Goal: Use online tool/utility: Use online tool/utility

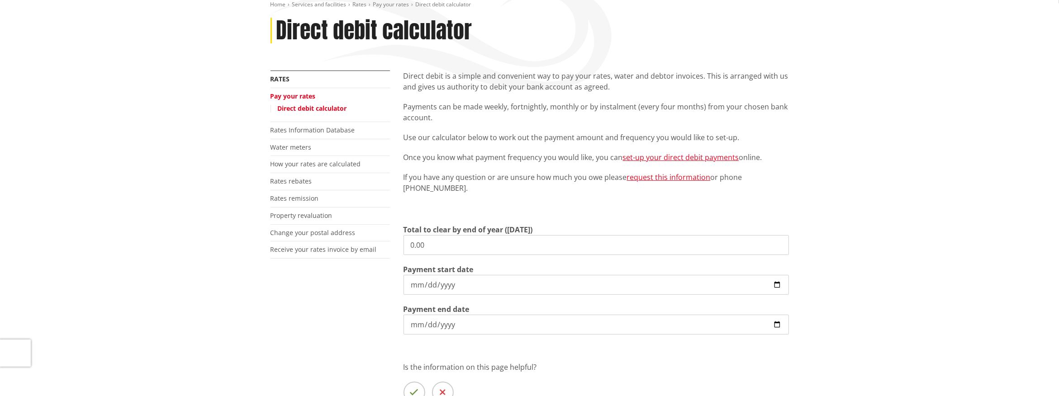
scroll to position [151, 0]
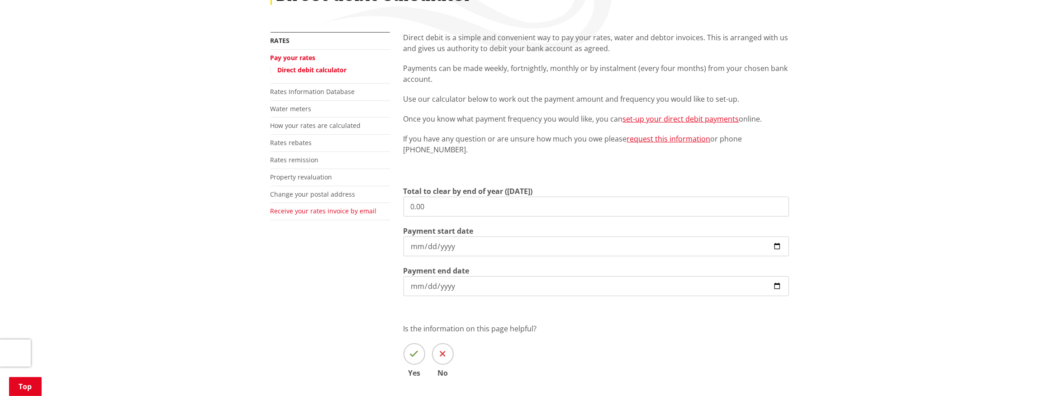
drag, startPoint x: 451, startPoint y: 206, endPoint x: 358, endPoint y: 209, distance: 92.8
click at [358, 209] on div "More from this section Rates Pay your rates Direct debit calculator Rates Infor…" at bounding box center [530, 218] width 532 height 372
type input "8,998.21"
click at [304, 280] on div "More from this section Rates Pay your rates Direct debit calculator Rates Infor…" at bounding box center [530, 218] width 532 height 372
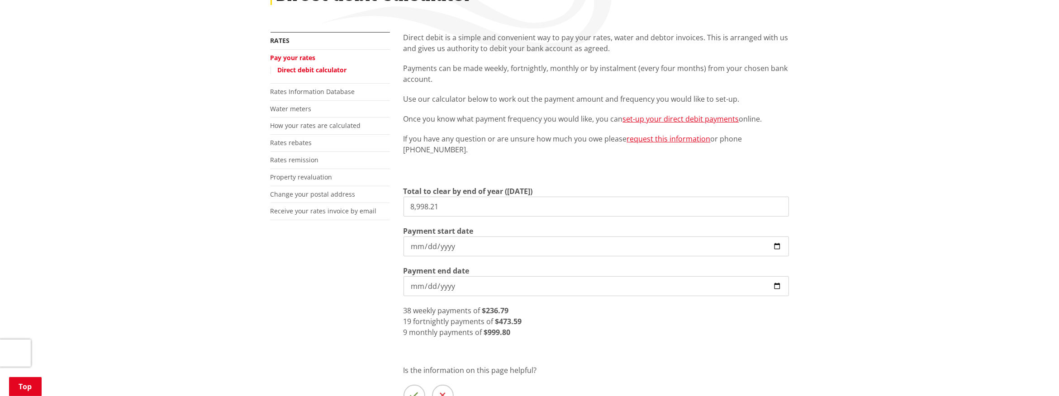
click at [779, 247] on input "[DATE]" at bounding box center [595, 247] width 385 height 20
click at [90, 305] on div "Home Services and facilities Rates Pay your rates Direct debit calculator Direc…" at bounding box center [529, 211] width 1059 height 542
click at [297, 308] on div "More from this section Rates Pay your rates Direct debit calculator Rates Infor…" at bounding box center [530, 238] width 532 height 413
click at [774, 243] on input "[DATE]" at bounding box center [595, 247] width 385 height 20
click at [704, 338] on div "Direct debit is a simple and convenient way to pay your rates, water and debtor…" at bounding box center [596, 238] width 399 height 413
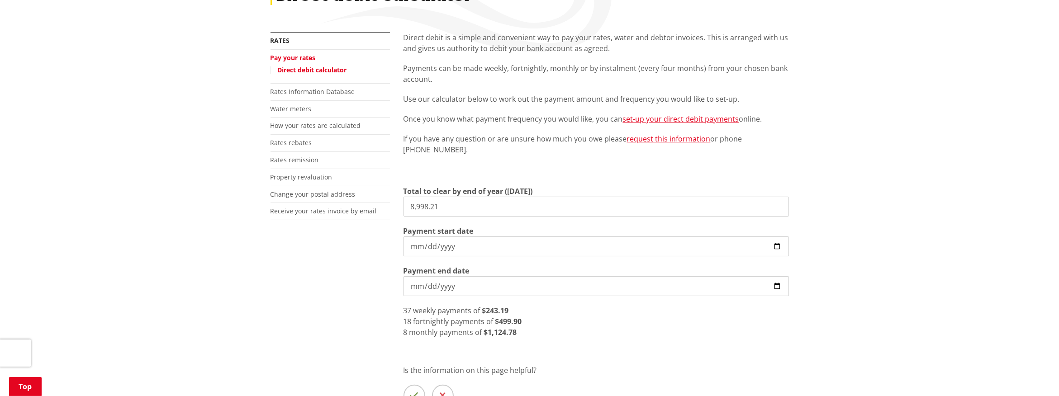
click at [460, 243] on input "[DATE]" at bounding box center [595, 247] width 385 height 20
click at [777, 244] on input "[DATE]" at bounding box center [595, 247] width 385 height 20
type input "[DATE]"
click at [634, 332] on div "9 monthly payments of $999.80" at bounding box center [595, 332] width 385 height 11
drag, startPoint x: 464, startPoint y: 205, endPoint x: 367, endPoint y: 198, distance: 97.0
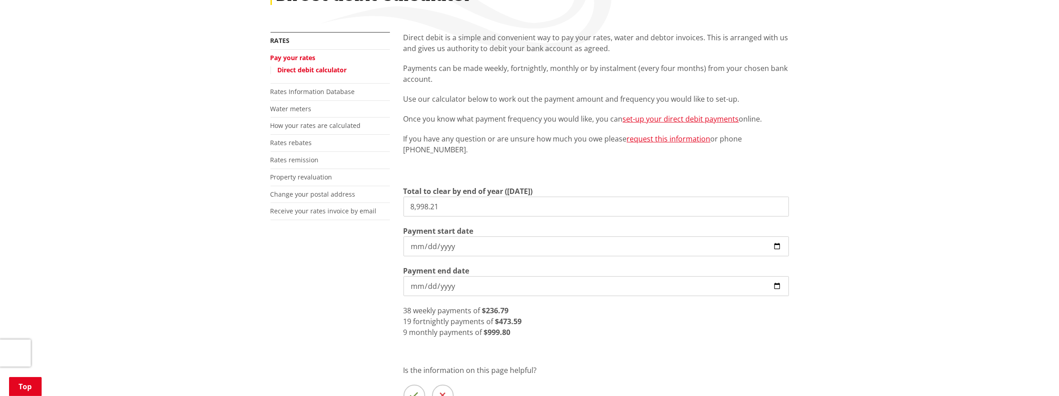
click at [358, 203] on div "More from this section Rates Pay your rates Direct debit calculator Rates Infor…" at bounding box center [530, 238] width 532 height 413
click at [474, 204] on input "8,761.00" at bounding box center [595, 207] width 385 height 20
drag, startPoint x: 432, startPoint y: 206, endPoint x: 258, endPoint y: 194, distance: 174.5
click at [258, 202] on div "Home Services and facilities Rates Pay your rates Direct debit calculator Direc…" at bounding box center [529, 211] width 1059 height 542
drag, startPoint x: 445, startPoint y: 207, endPoint x: 399, endPoint y: 209, distance: 45.3
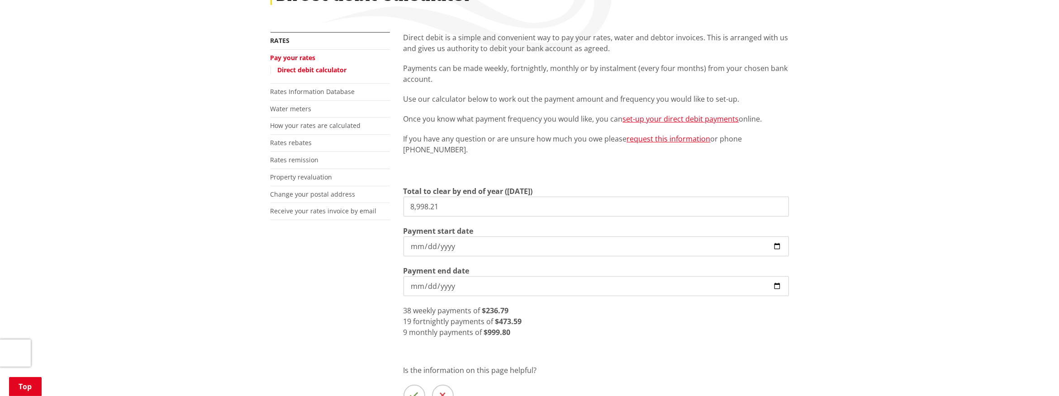
click at [401, 208] on div "Direct debit is a simple and convenient way to pay your rates, water and debtor…" at bounding box center [596, 238] width 399 height 413
type input "8,761.21"
click at [353, 333] on div "More from this section Rates Pay your rates Direct debit calculator Rates Infor…" at bounding box center [530, 238] width 532 height 413
click at [781, 249] on input "[DATE]" at bounding box center [595, 247] width 385 height 20
type input "[DATE]"
